Goal: Transaction & Acquisition: Purchase product/service

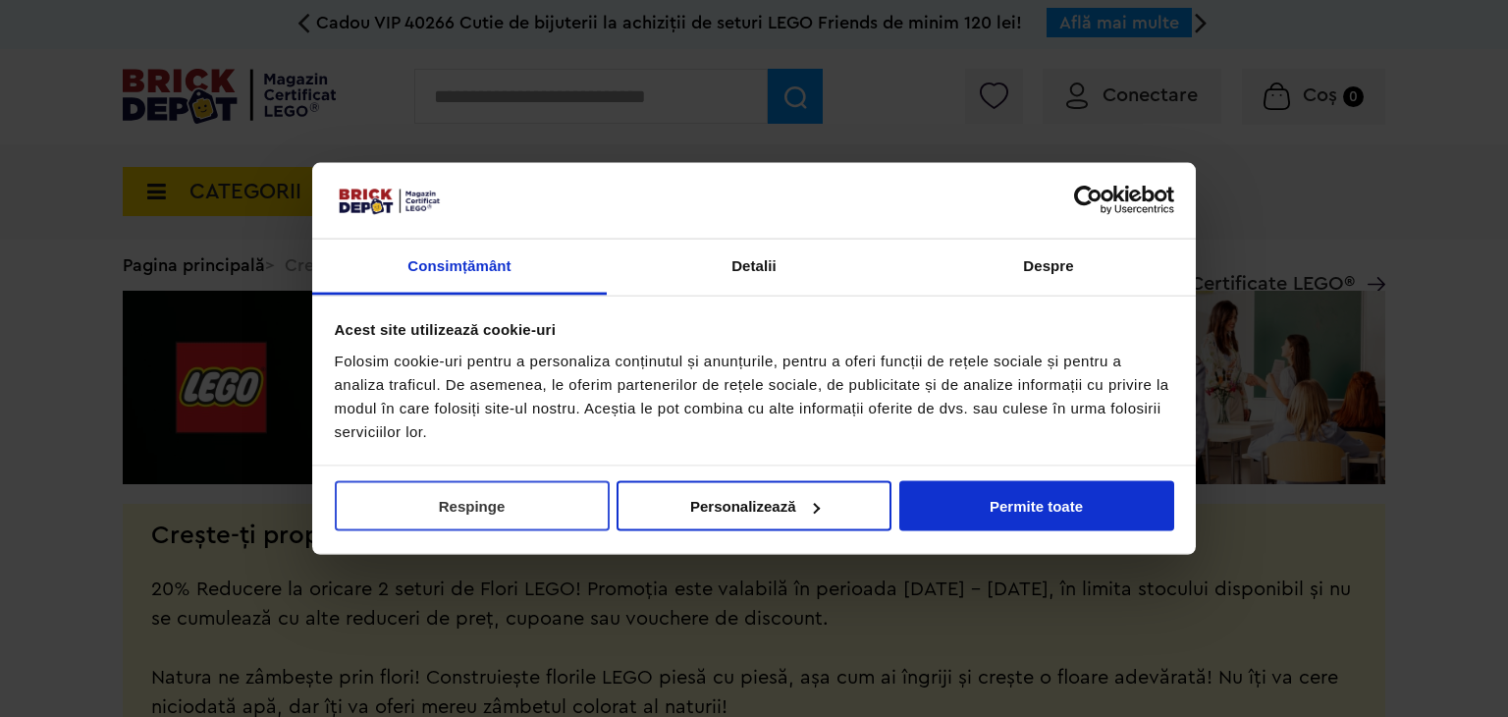
click at [460, 508] on button "Respinge" at bounding box center [472, 506] width 275 height 50
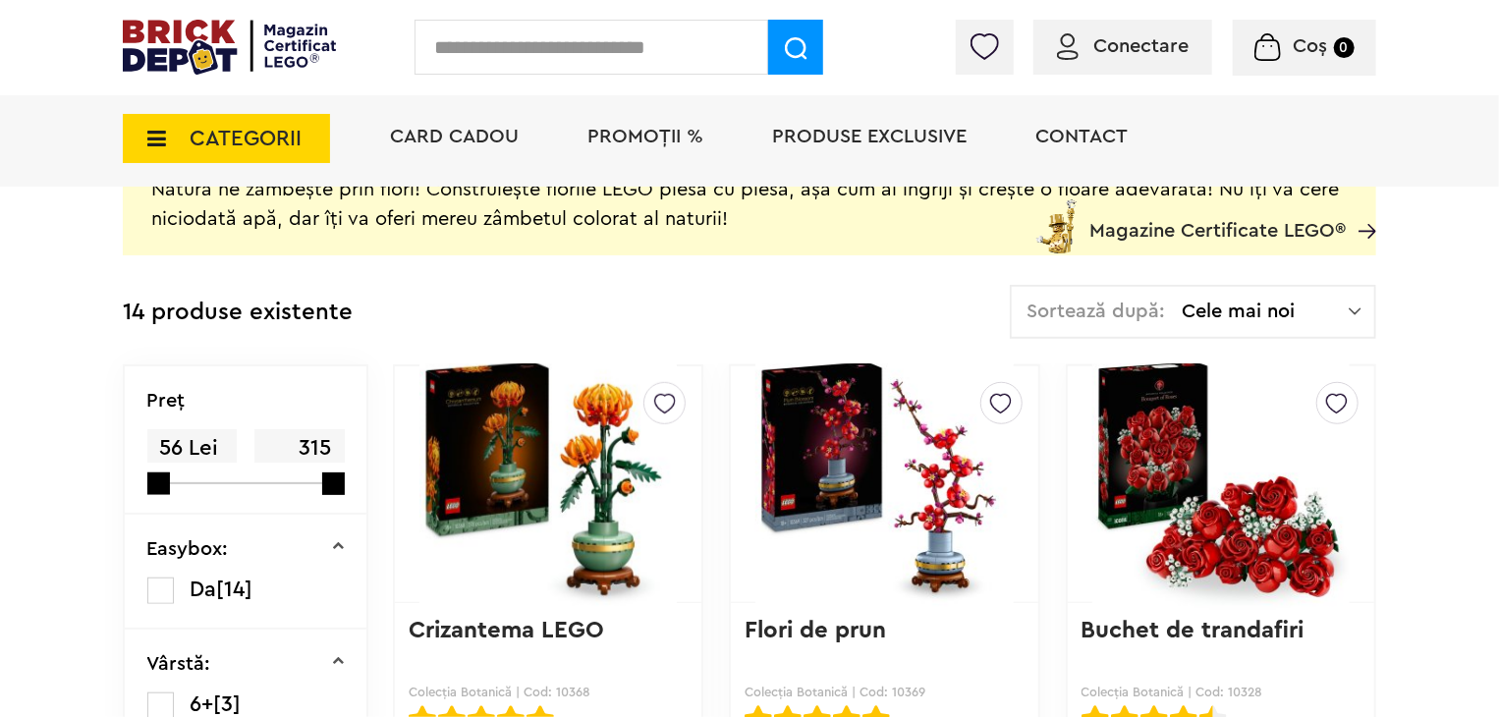
scroll to position [491, 0]
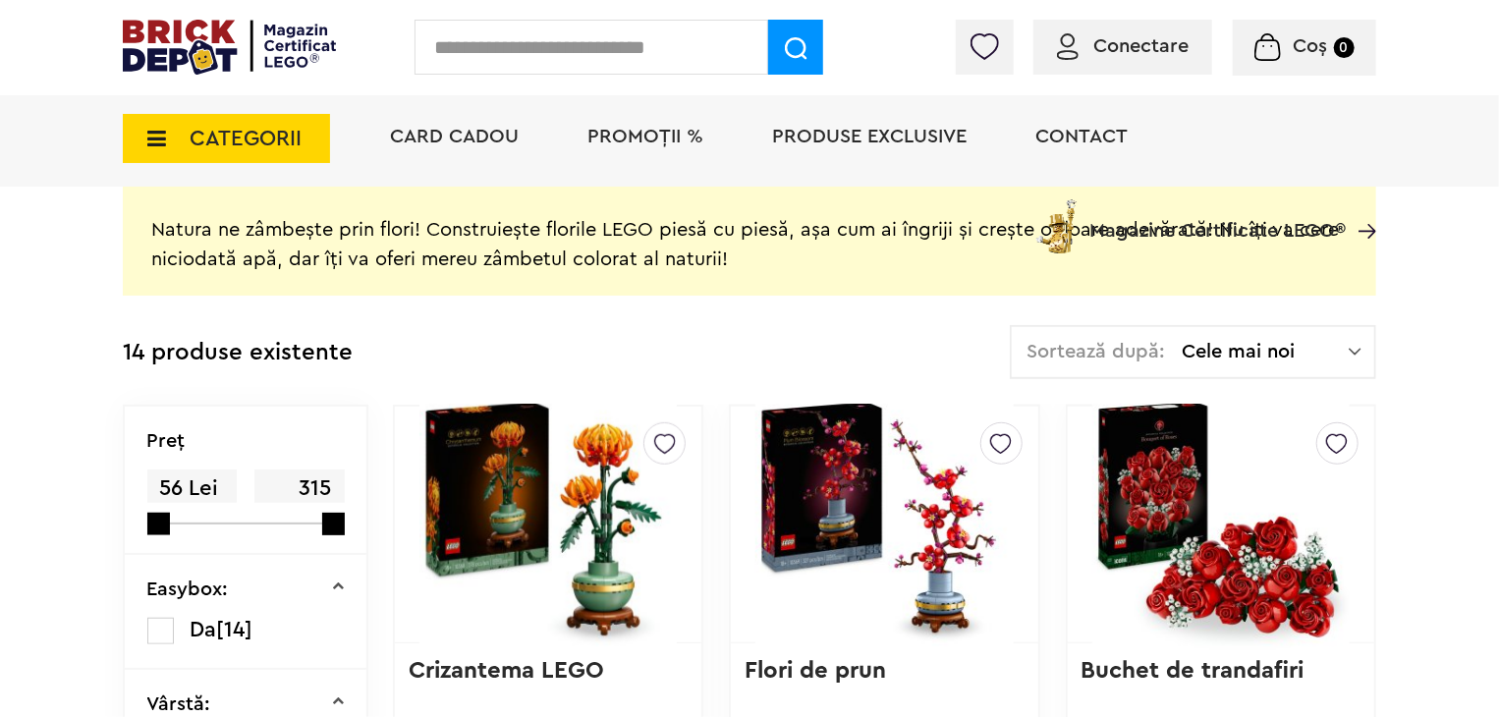
click at [597, 533] on img at bounding box center [547, 524] width 257 height 275
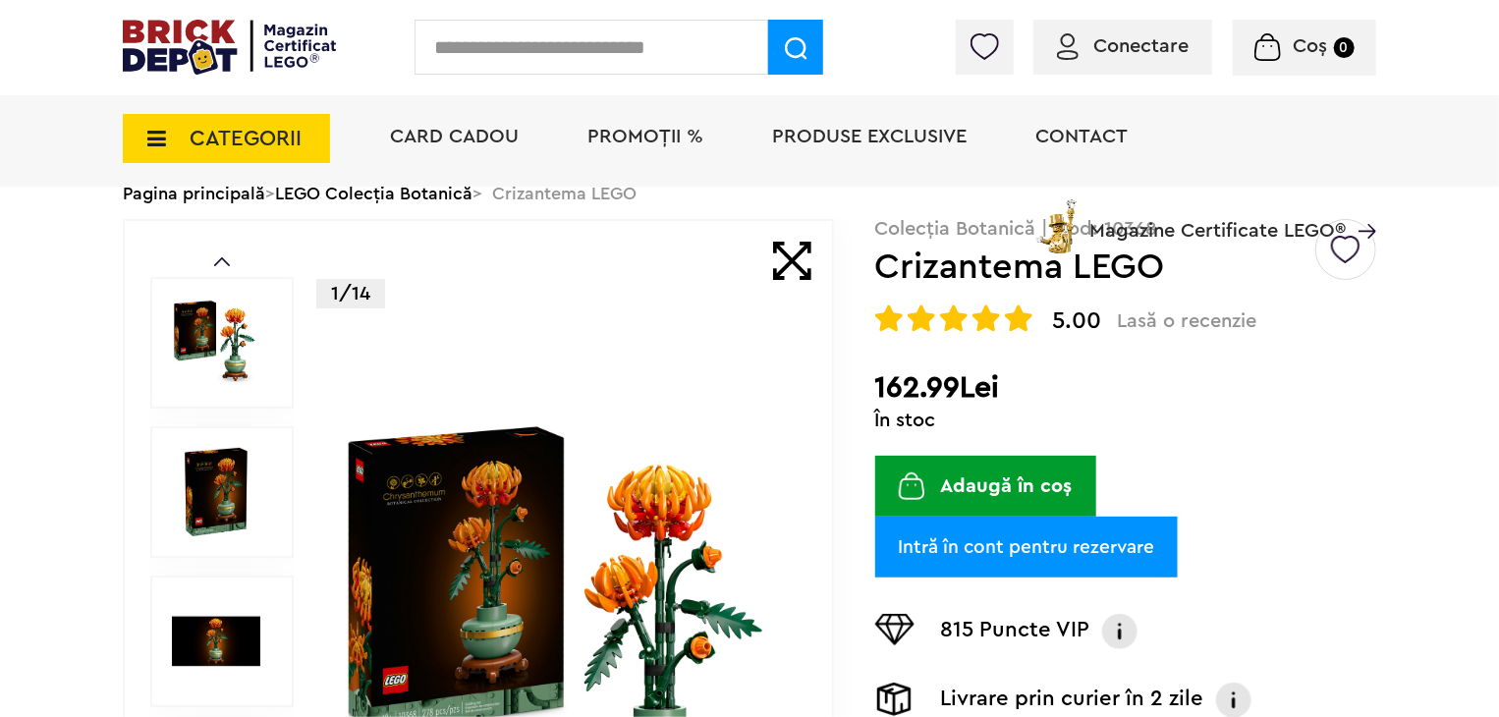
scroll to position [98, 0]
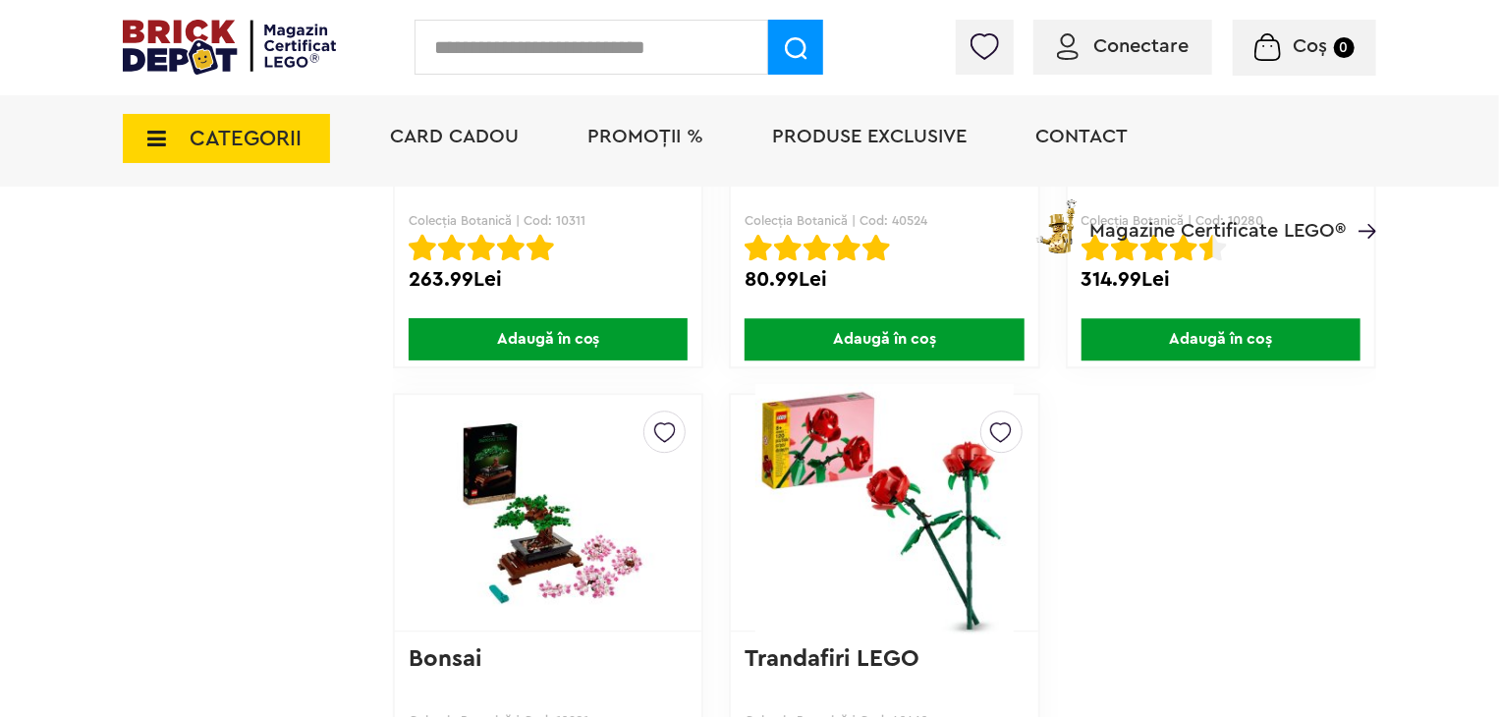
scroll to position [2651, 0]
